Goal: Find specific page/section: Find specific page/section

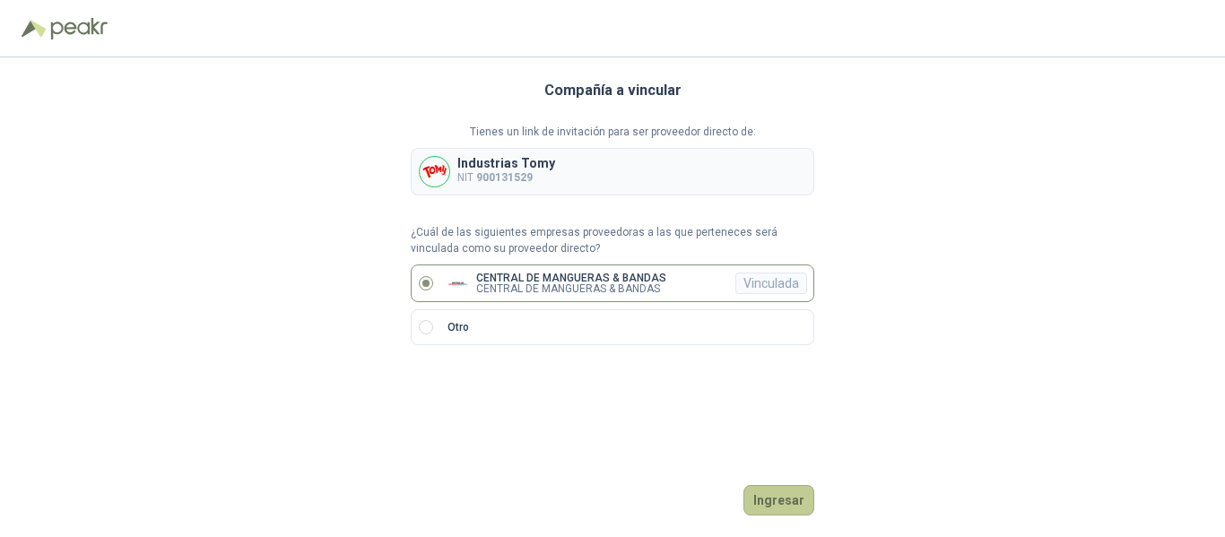
click at [780, 503] on button "Ingresar" at bounding box center [779, 500] width 71 height 30
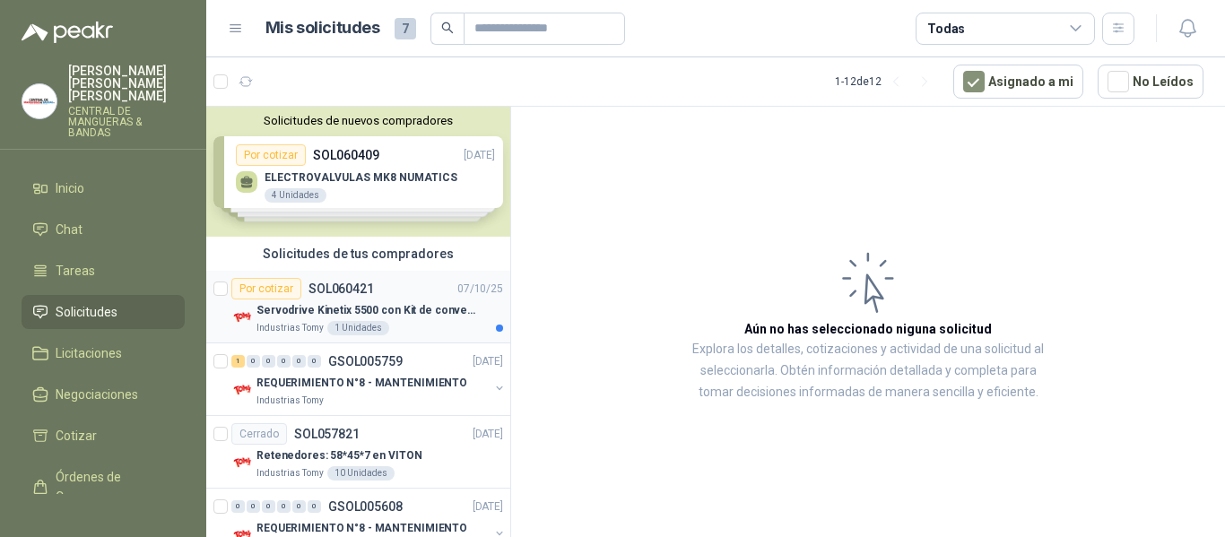
click at [346, 283] on p "SOL060421" at bounding box center [341, 289] width 65 height 13
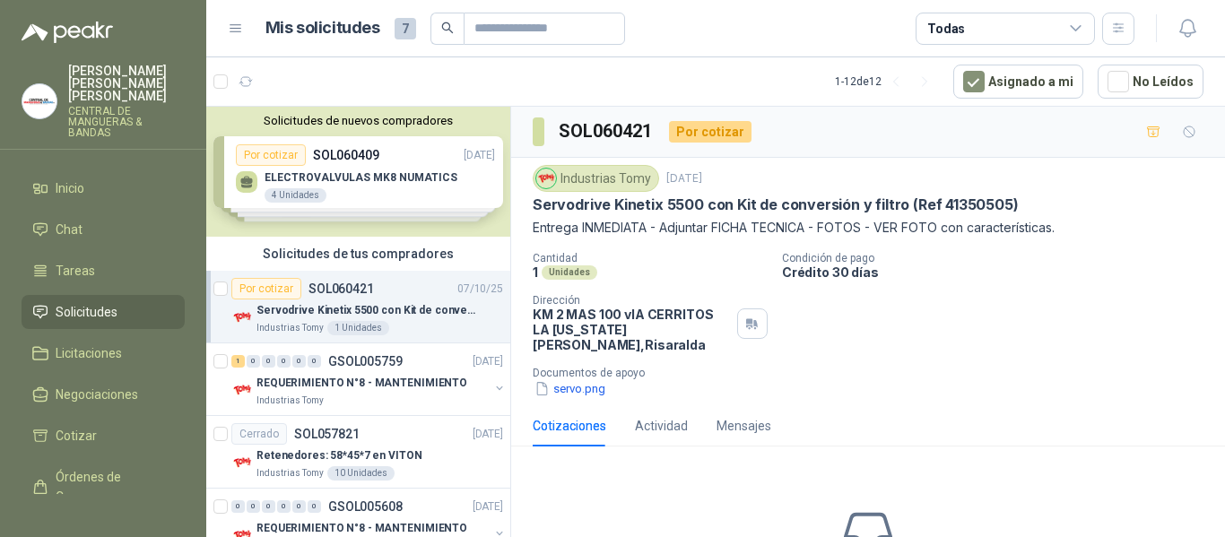
scroll to position [90, 0]
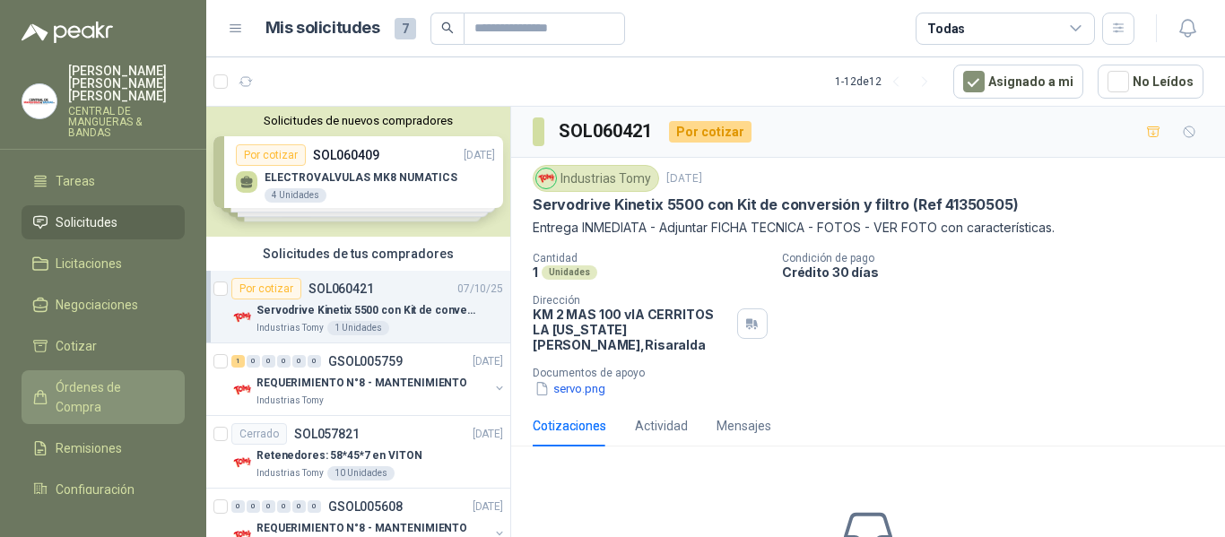
click at [91, 378] on span "Órdenes de Compra" at bounding box center [112, 397] width 112 height 39
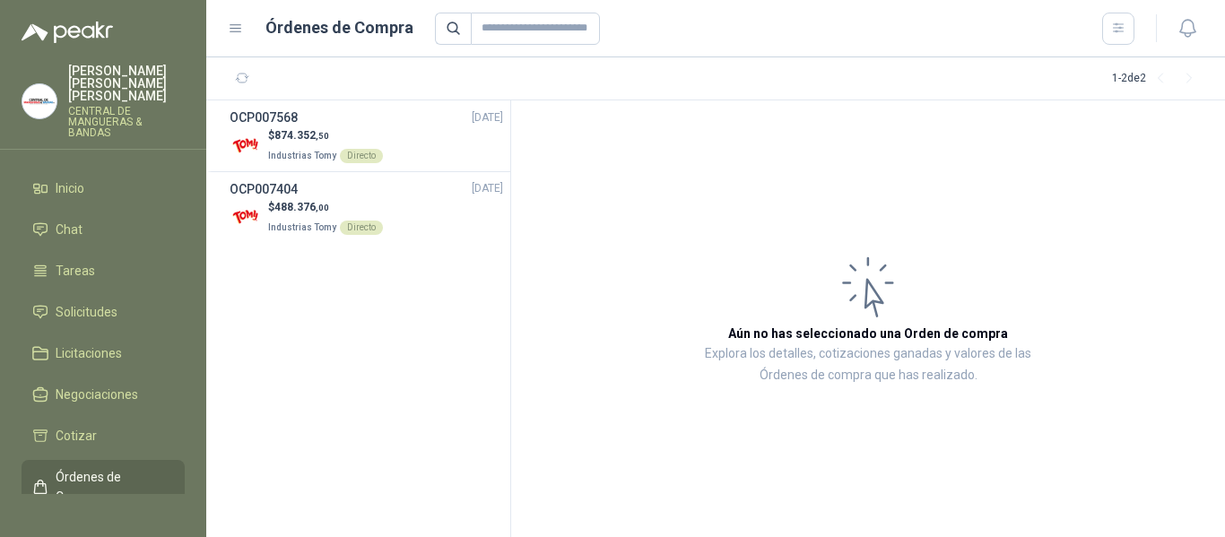
click at [133, 69] on p "[PERSON_NAME] [PERSON_NAME]" at bounding box center [126, 84] width 117 height 38
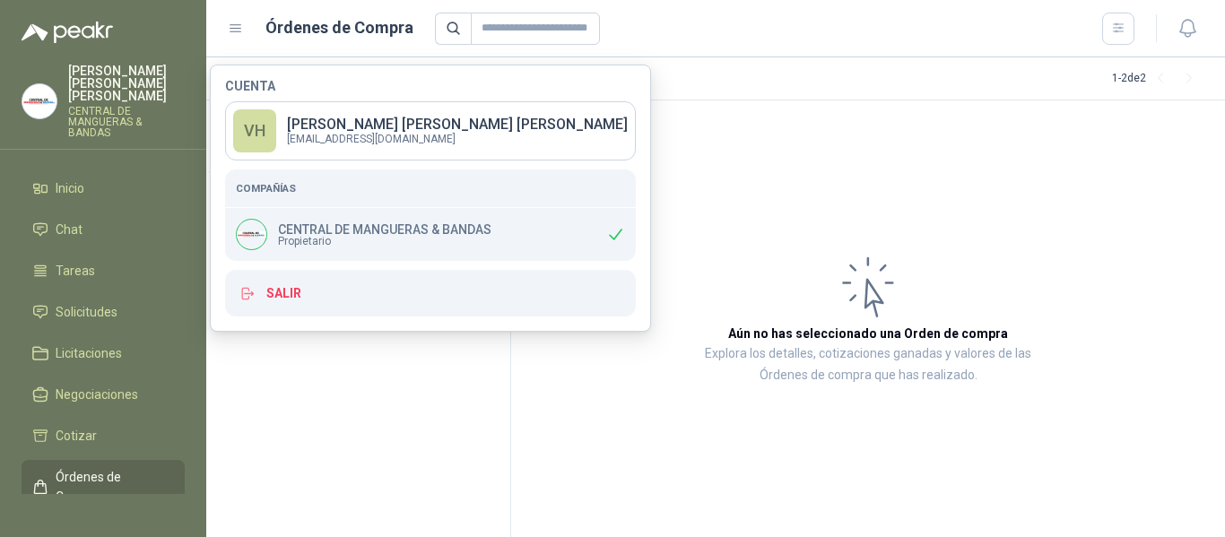
click at [674, 176] on article "Aún no has seleccionado una Orden de compra Explora los detalles, cotizaciones …" at bounding box center [868, 318] width 714 height 437
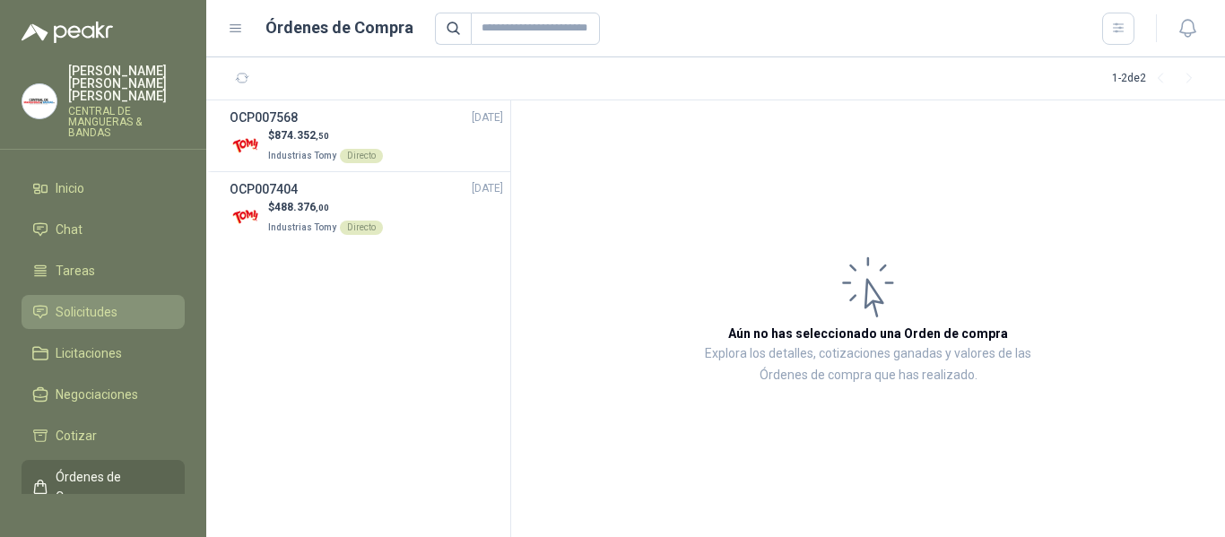
click at [93, 302] on span "Solicitudes" at bounding box center [87, 312] width 62 height 20
